Goal: Task Accomplishment & Management: Complete application form

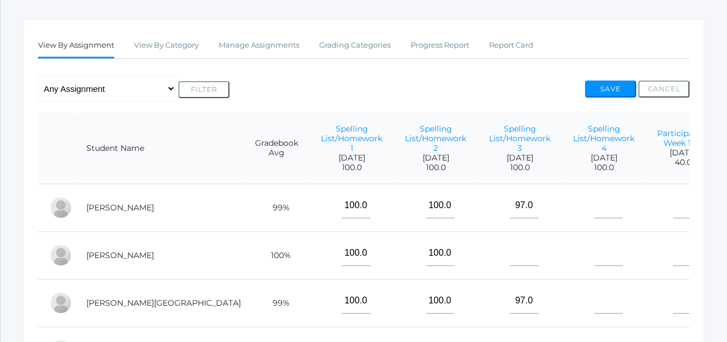
scroll to position [171, 0]
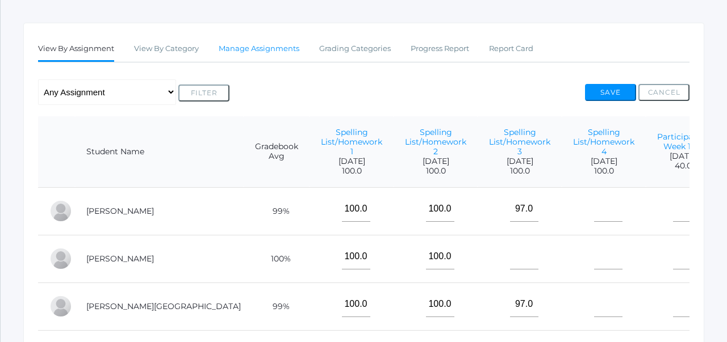
click at [259, 46] on link "Manage Assignments" at bounding box center [259, 48] width 81 height 23
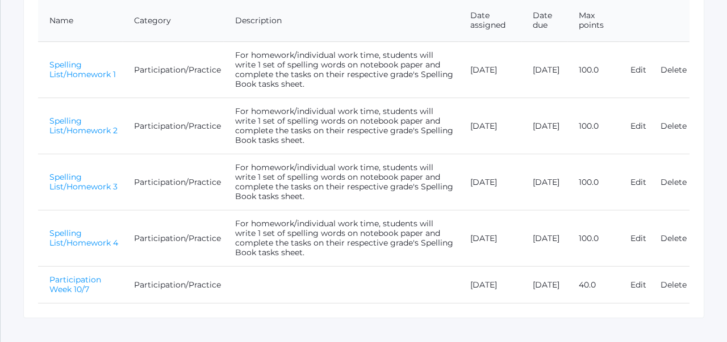
scroll to position [274, 0]
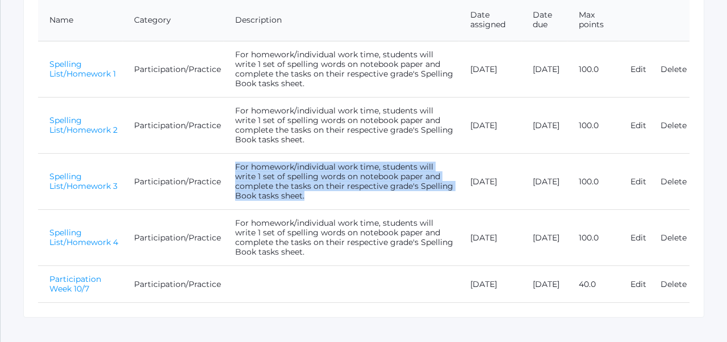
drag, startPoint x: 236, startPoint y: 166, endPoint x: 312, endPoint y: 200, distance: 83.1
click at [312, 200] on td "For homework/individual work time, students will write 1 set of spelling words …" at bounding box center [341, 182] width 235 height 56
copy td "For homework/individual work time, students will write 1 set of spelling words …"
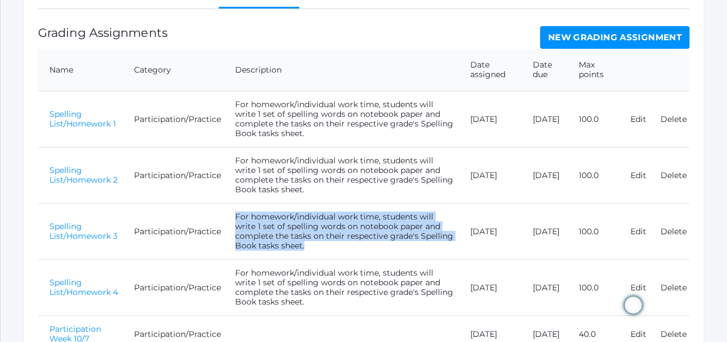
scroll to position [221, 0]
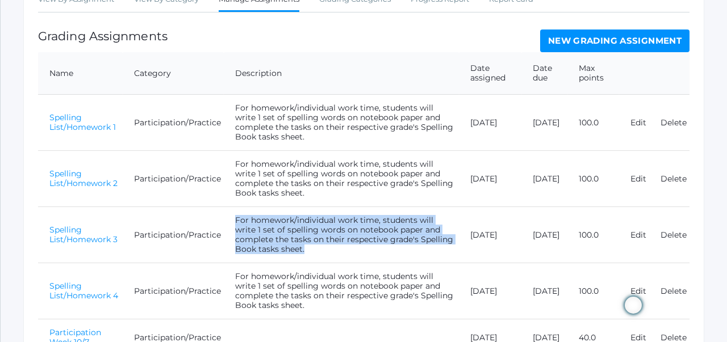
click at [589, 47] on link "New Grading Assignment" at bounding box center [614, 41] width 149 height 23
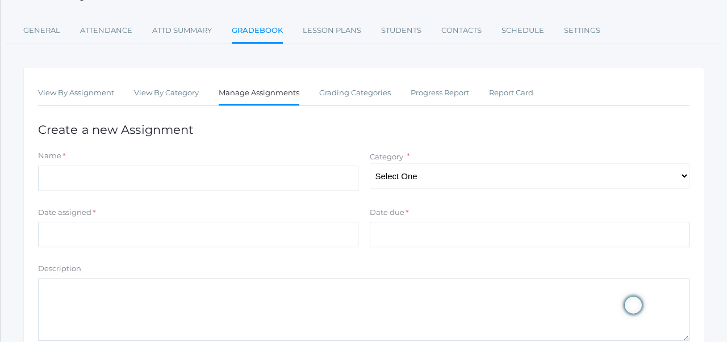
scroll to position [128, 0]
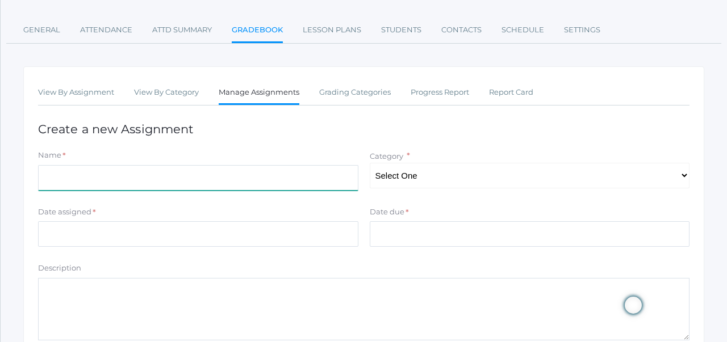
click at [271, 175] on input "Name" at bounding box center [198, 178] width 320 height 26
type input "Spelling List/Homework 5"
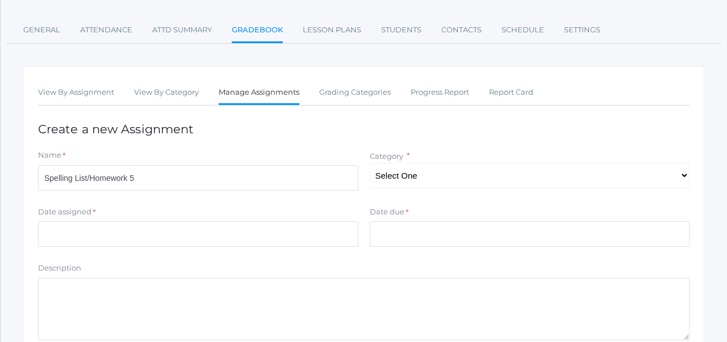
click at [412, 161] on div "Category * Select One Participation/Practice Assignments Summative Assessments" at bounding box center [530, 169] width 320 height 39
click at [411, 171] on select "Select One Participation/Practice Assignments Summative Assessments" at bounding box center [530, 176] width 320 height 26
select select "1247"
click at [323, 233] on input "Date assigned" at bounding box center [198, 234] width 320 height 26
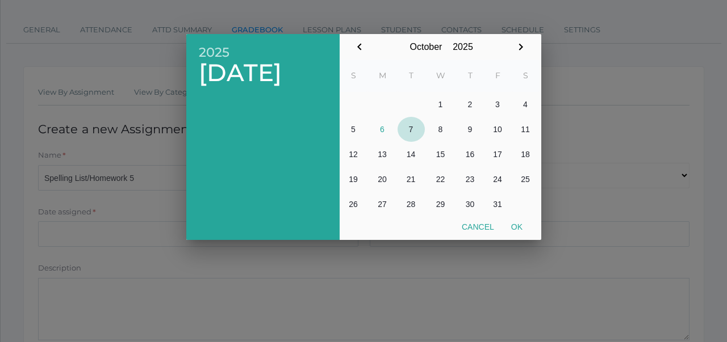
click at [409, 132] on button "7" at bounding box center [410, 129] width 27 height 25
click at [514, 222] on button "Ok" at bounding box center [517, 227] width 28 height 20
type input "2025-10-07"
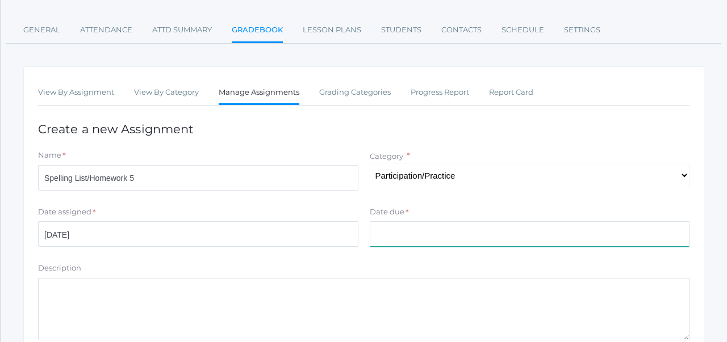
click at [459, 225] on input "Date due" at bounding box center [530, 234] width 320 height 26
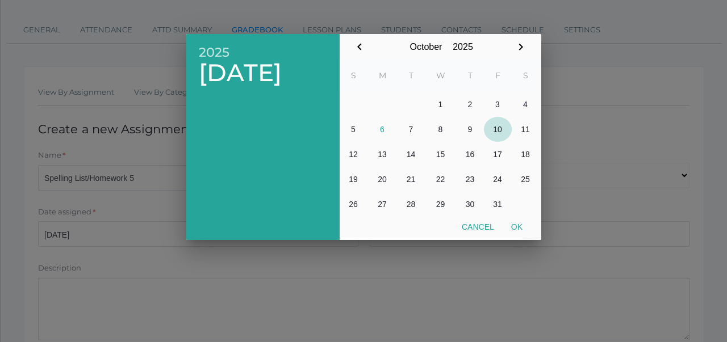
click at [497, 132] on button "10" at bounding box center [498, 129] width 28 height 25
click at [517, 223] on button "Ok" at bounding box center [517, 227] width 28 height 20
type input "[DATE]"
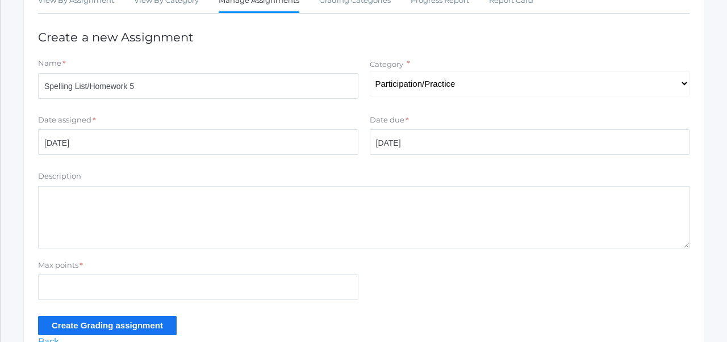
scroll to position [228, 0]
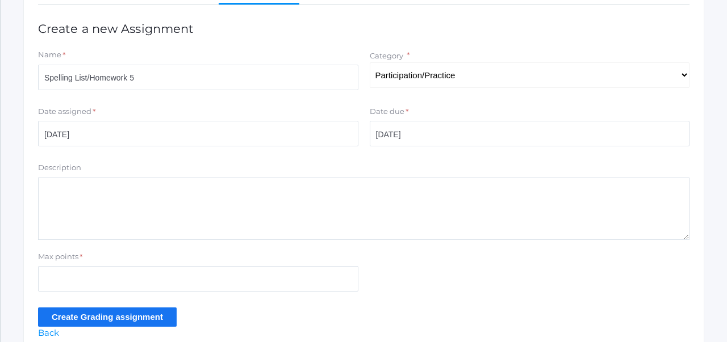
click at [320, 214] on textarea "Description" at bounding box center [363, 209] width 651 height 62
paste textarea "For homework/individual work time, students will write 1 set of spelling words …"
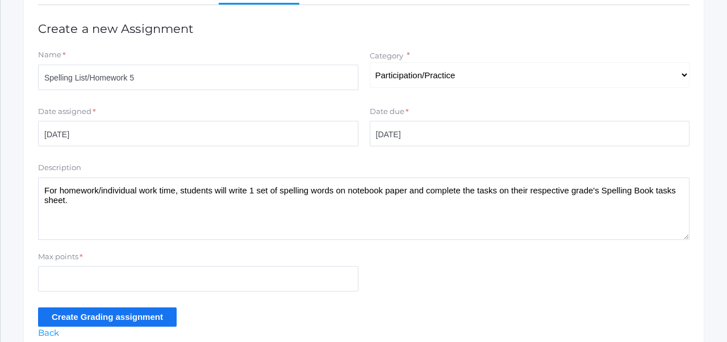
type textarea "For homework/individual work time, students will write 1 set of spelling words …"
click at [250, 281] on input "Max points" at bounding box center [198, 279] width 320 height 26
type input "100"
click at [160, 319] on input "Create Grading assignment" at bounding box center [107, 317] width 139 height 19
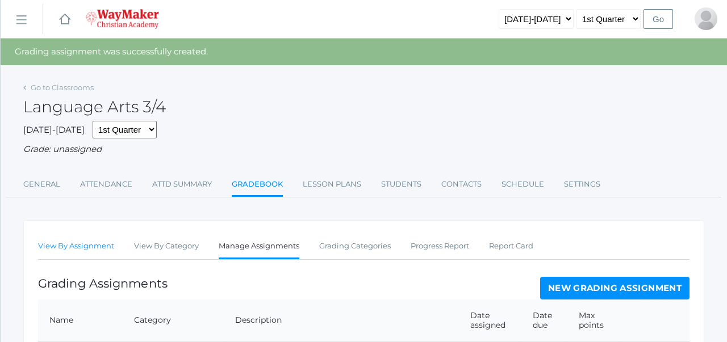
click at [103, 244] on link "View By Assignment" at bounding box center [76, 246] width 76 height 23
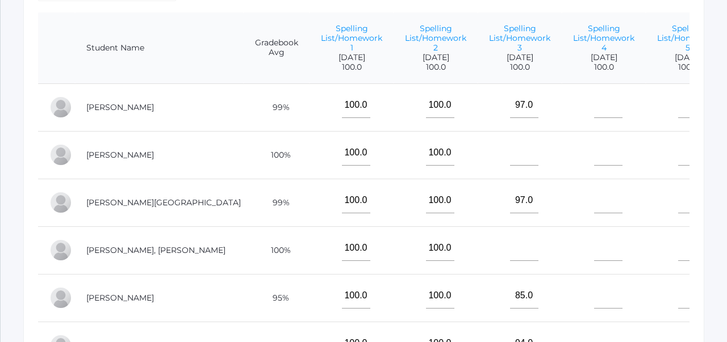
scroll to position [276, 0]
click at [594, 199] on input"] "text" at bounding box center [608, 200] width 28 height 26
click at [594, 190] on input"] "93" at bounding box center [608, 200] width 28 height 26
type input"] "93"
click at [562, 170] on td at bounding box center [604, 155] width 84 height 48
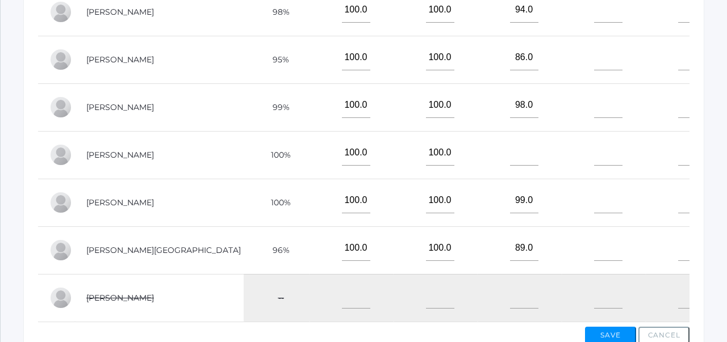
scroll to position [422, 0]
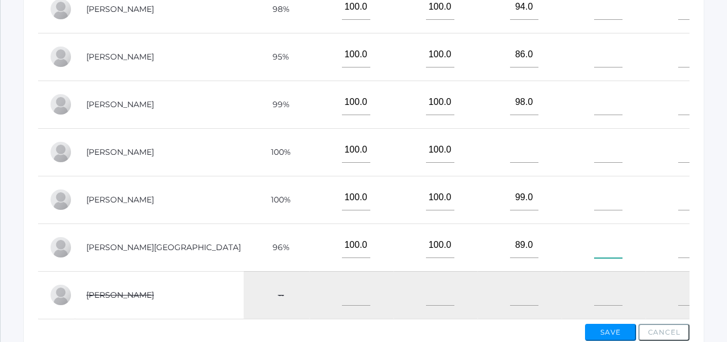
click at [594, 251] on input"] "text" at bounding box center [608, 246] width 28 height 26
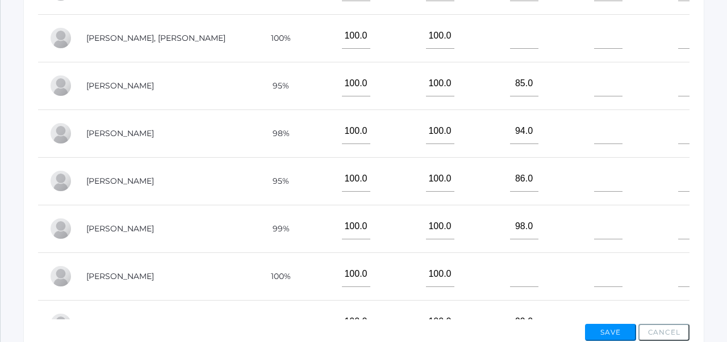
scroll to position [61, 0]
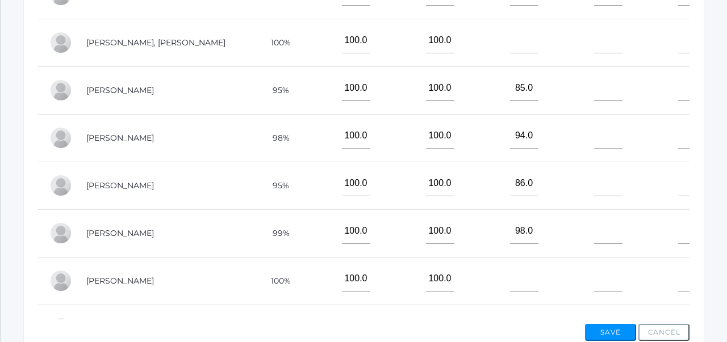
type input"] "81"
click at [594, 97] on input"] "text" at bounding box center [608, 89] width 28 height 26
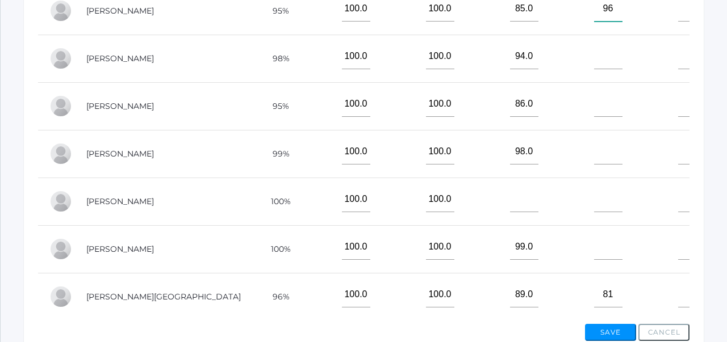
scroll to position [144, 0]
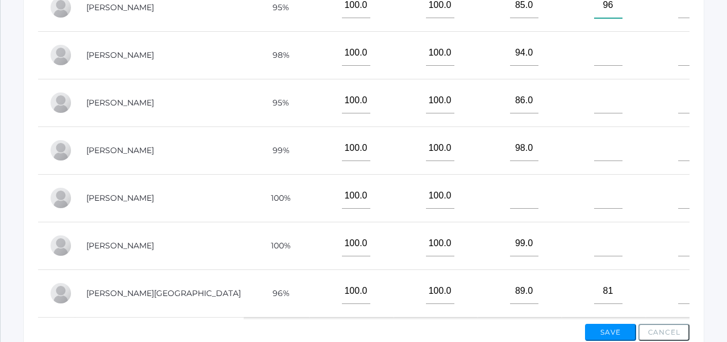
type input"] "96"
click at [594, 245] on input"] "text" at bounding box center [608, 244] width 28 height 26
type input"] "96"
click at [609, 330] on button "Save" at bounding box center [610, 332] width 51 height 17
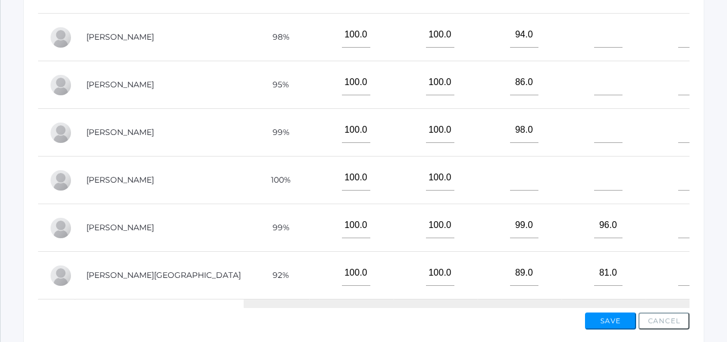
scroll to position [118, 0]
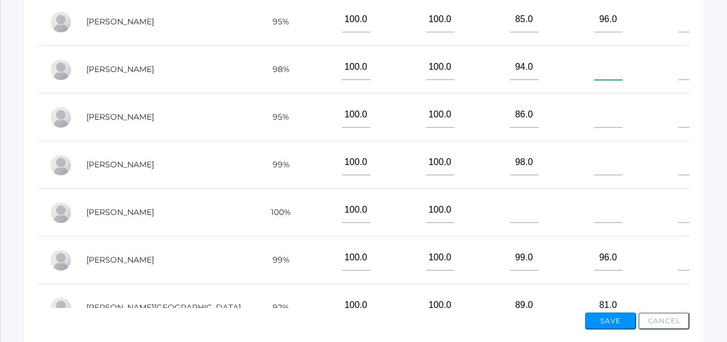
click at [594, 73] on input"] "text" at bounding box center [608, 68] width 28 height 26
type input"] "90"
click at [604, 325] on button "Save" at bounding box center [610, 321] width 51 height 17
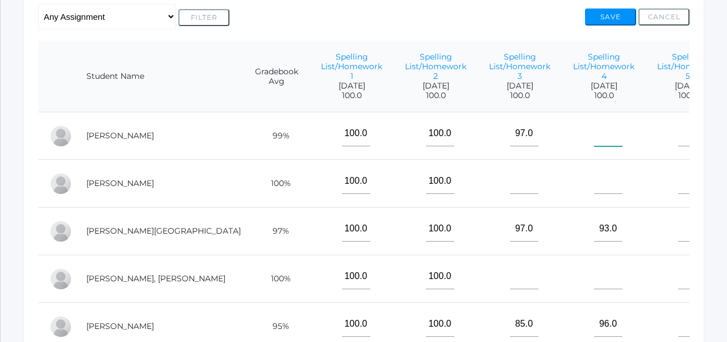
click at [594, 136] on input"] "text" at bounding box center [608, 134] width 28 height 26
type input"] "82"
click at [606, 22] on button "Save" at bounding box center [610, 17] width 51 height 17
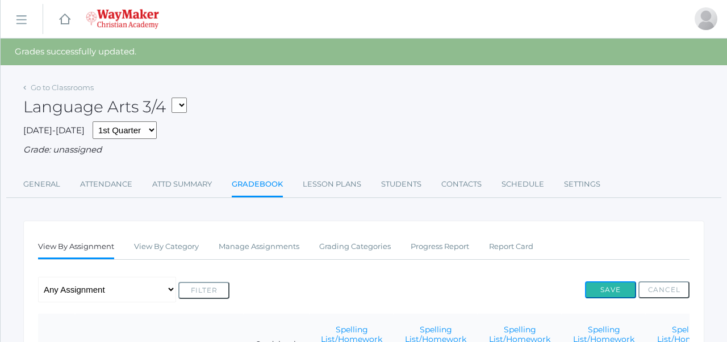
click at [598, 288] on button "Save" at bounding box center [610, 290] width 51 height 17
click at [186, 106] on select "03ELEM - Language Arts 3/4 03ELEM - History 3/4 03ELEM - Science 3/4 03ELEM - M…" at bounding box center [178, 105] width 15 height 15
select select "2572"
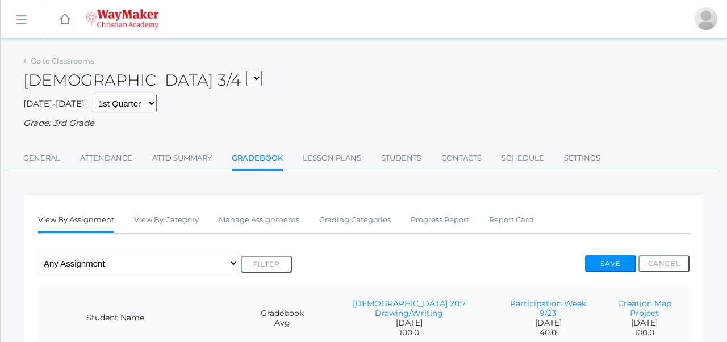
click at [246, 75] on select "03ELEM - Language Arts 3/4 03ELEM - History 3/4 03ELEM - Science 3/4 03ELEM - M…" at bounding box center [253, 78] width 15 height 15
select select "2612"
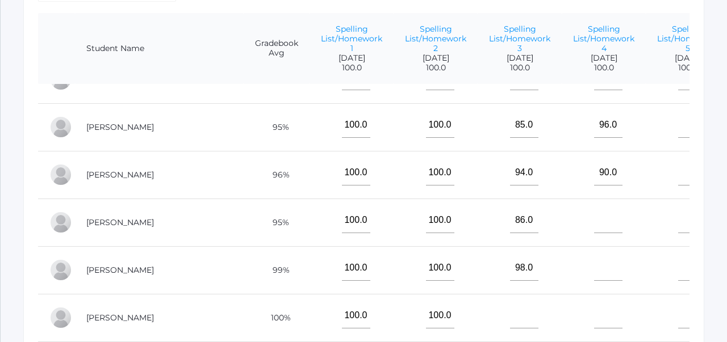
scroll to position [190, 0]
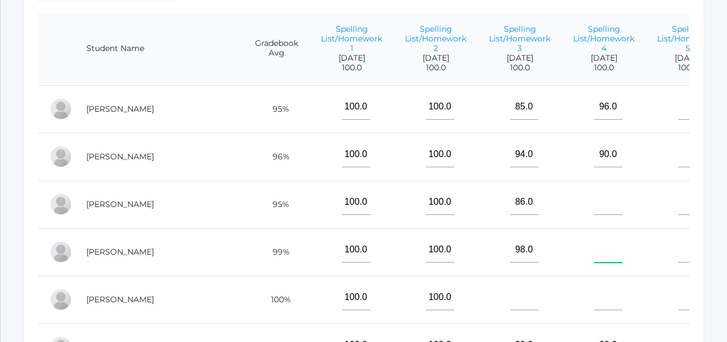
click at [594, 257] on input"] "text" at bounding box center [608, 250] width 28 height 26
type input"] "93"
click at [595, 266] on td "93" at bounding box center [604, 252] width 84 height 48
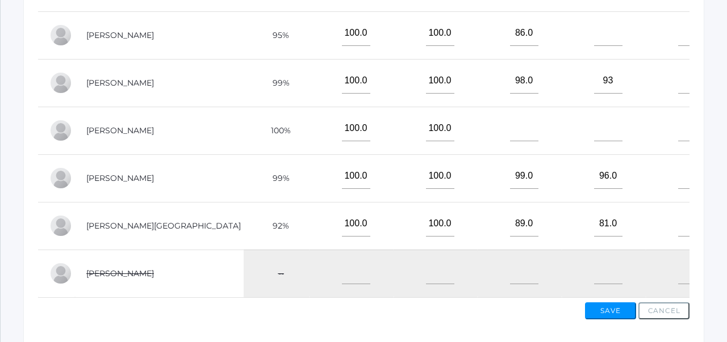
scroll to position [455, 0]
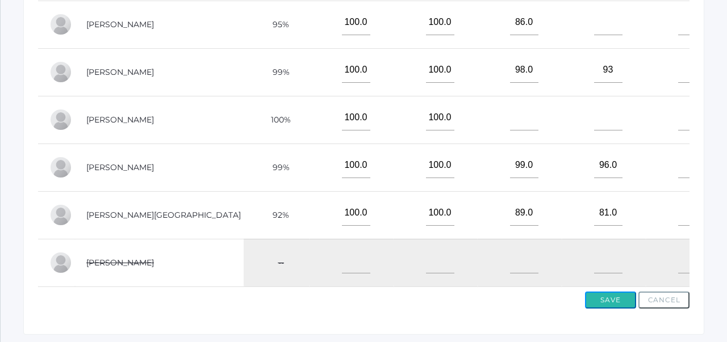
click at [609, 303] on button "Save" at bounding box center [610, 300] width 51 height 17
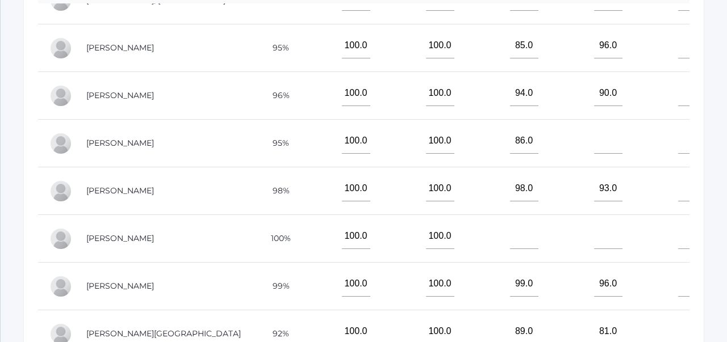
scroll to position [170, 0]
click at [594, 148] on input"] "text" at bounding box center [608, 142] width 28 height 26
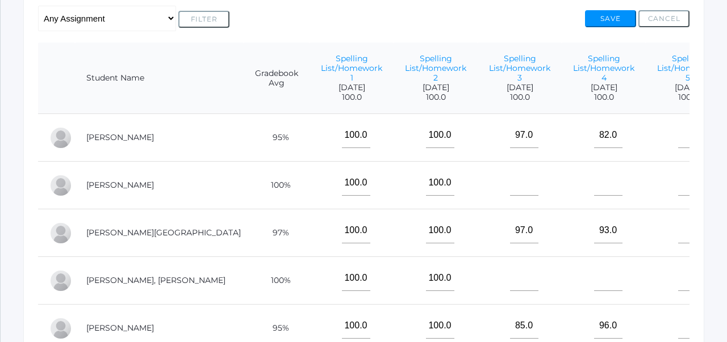
scroll to position [268, 0]
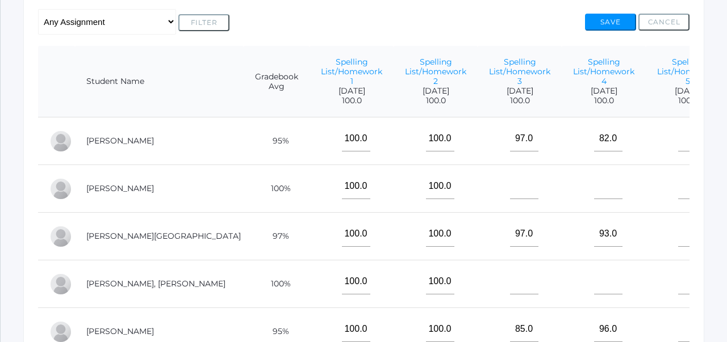
type input"] "78"
click at [608, 28] on button "Save" at bounding box center [610, 22] width 51 height 17
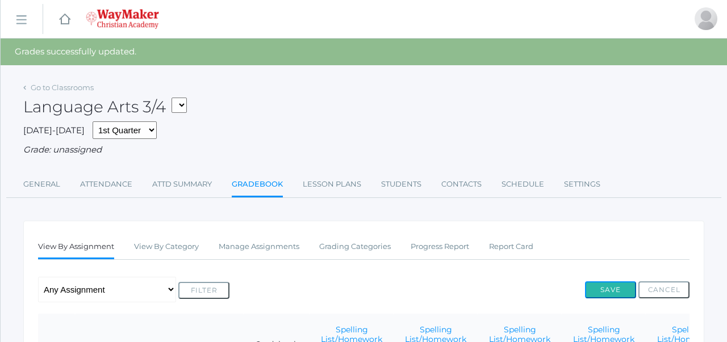
click at [606, 290] on button "Save" at bounding box center [610, 290] width 51 height 17
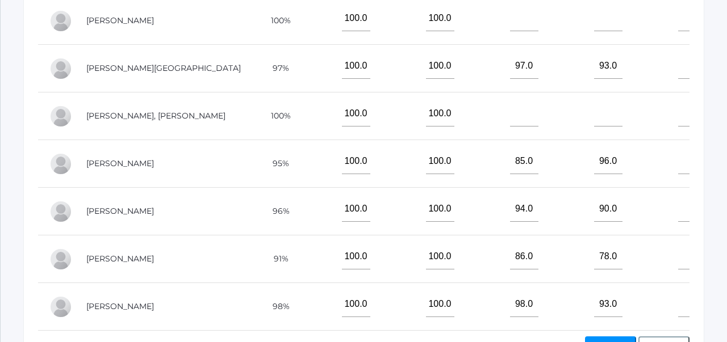
scroll to position [514, 0]
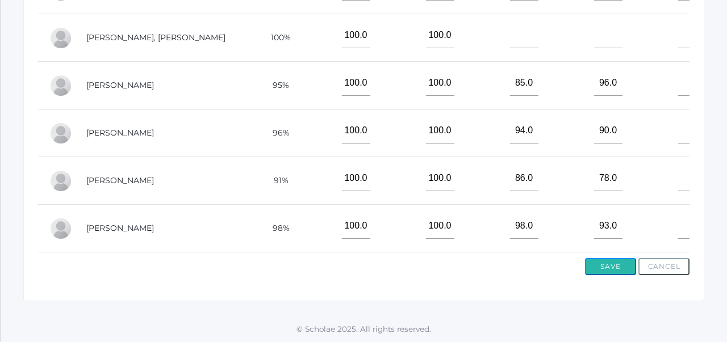
click at [610, 268] on button "Save" at bounding box center [610, 266] width 51 height 17
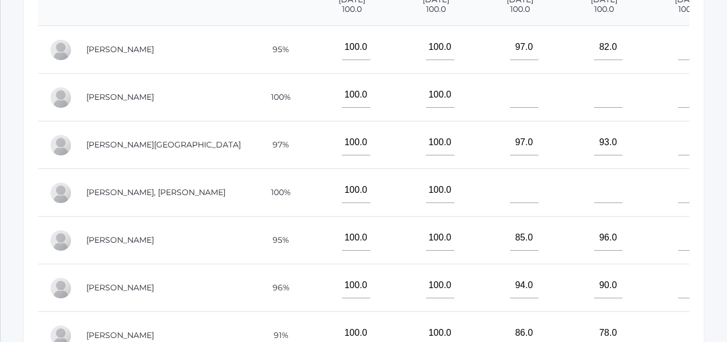
scroll to position [359, 0]
click at [562, 109] on td at bounding box center [604, 98] width 84 height 48
